Goal: Navigation & Orientation: Go to known website

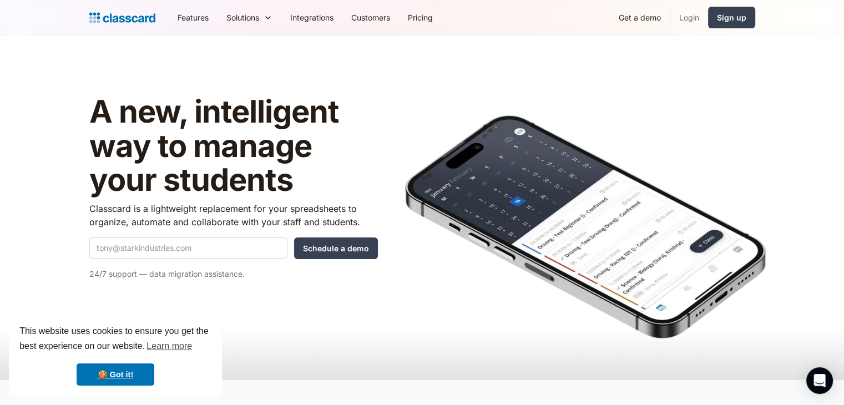
click at [680, 21] on link "Login" at bounding box center [689, 17] width 38 height 25
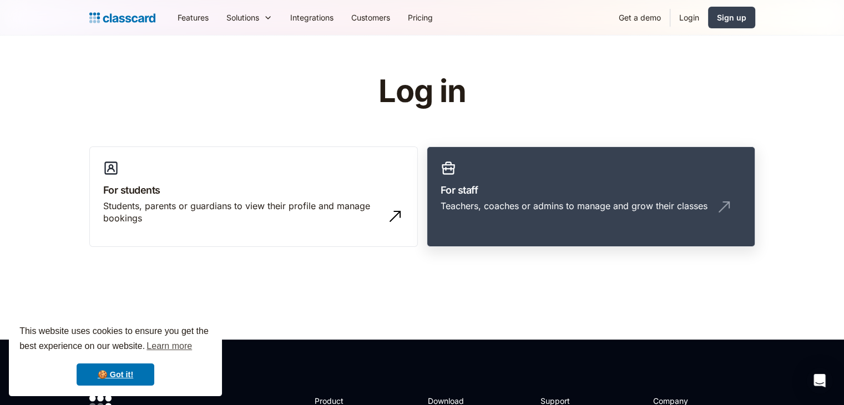
click at [601, 187] on h3 "For staff" at bounding box center [590, 189] width 301 height 15
